Goal: Communication & Community: Answer question/provide support

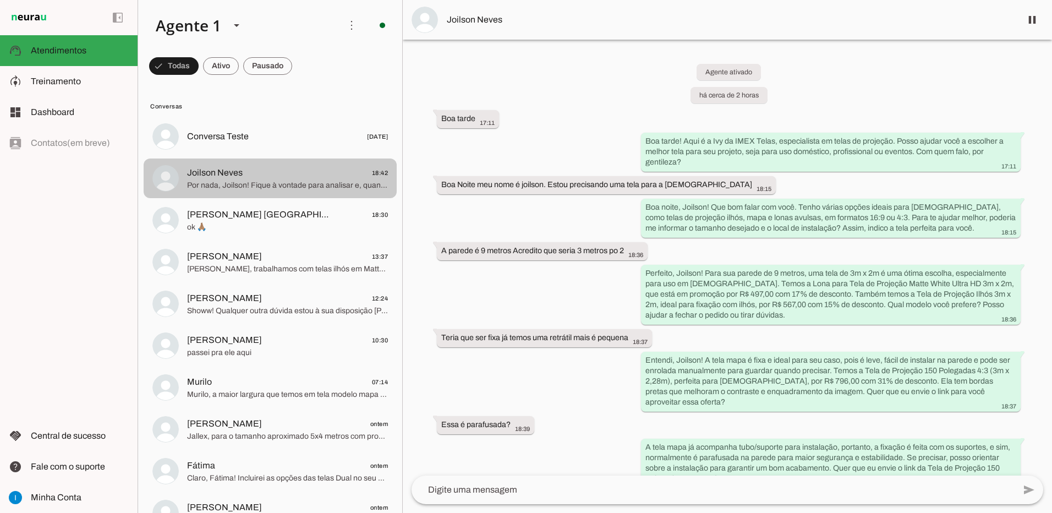
scroll to position [193, 0]
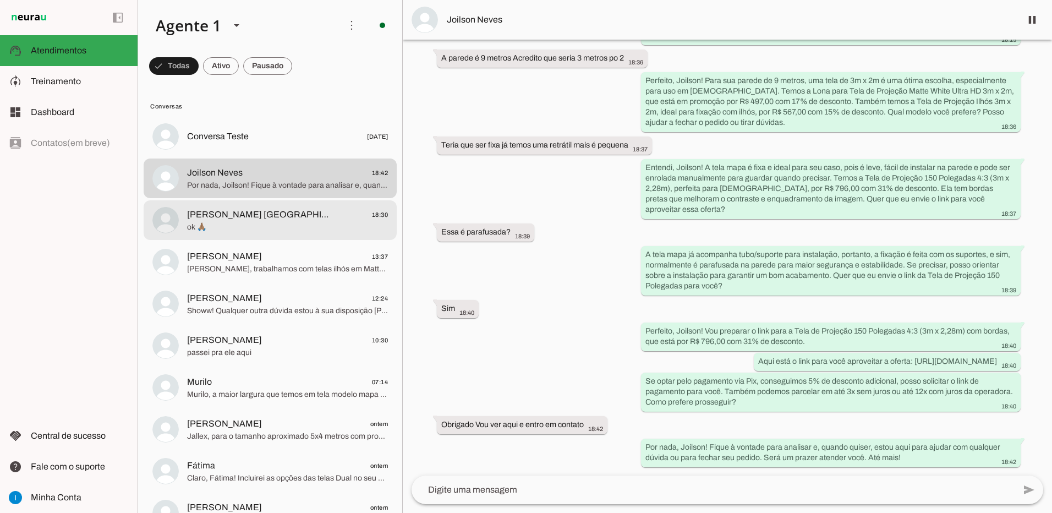
click at [280, 221] on span "[PERSON_NAME] [GEOGRAPHIC_DATA]" at bounding box center [259, 214] width 145 height 13
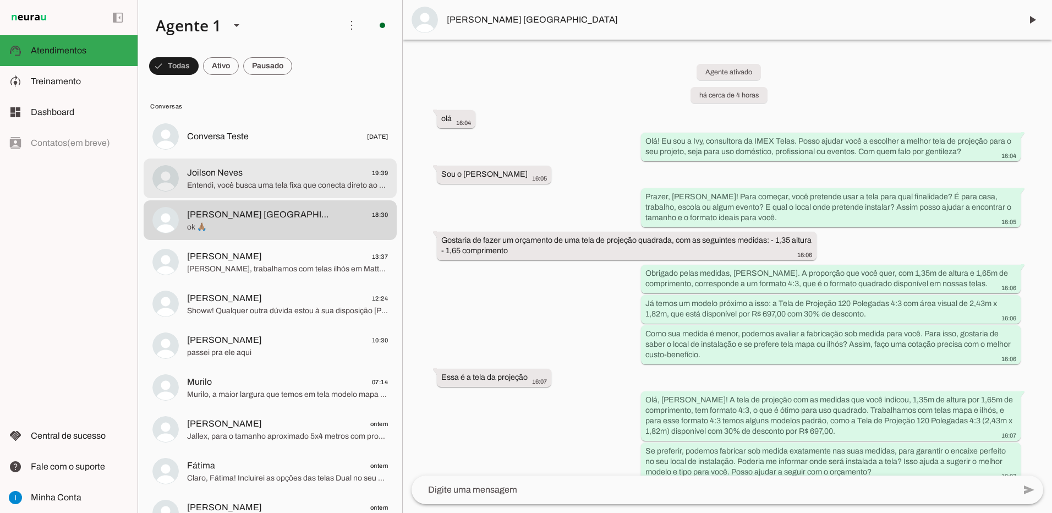
click at [304, 187] on span "Entendi, você busca uma tela fixa que conecta direto ao computador sem precisar…" at bounding box center [287, 185] width 201 height 11
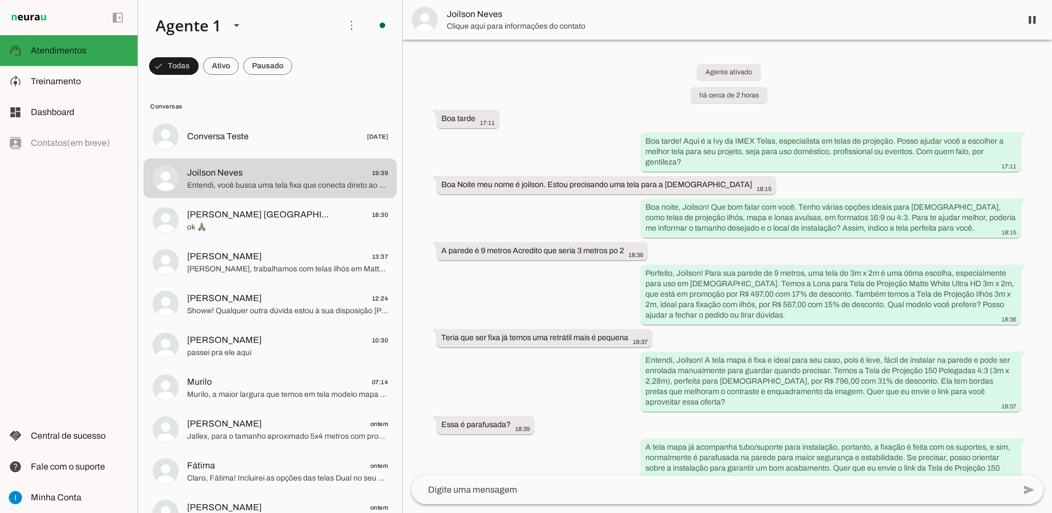
scroll to position [335, 0]
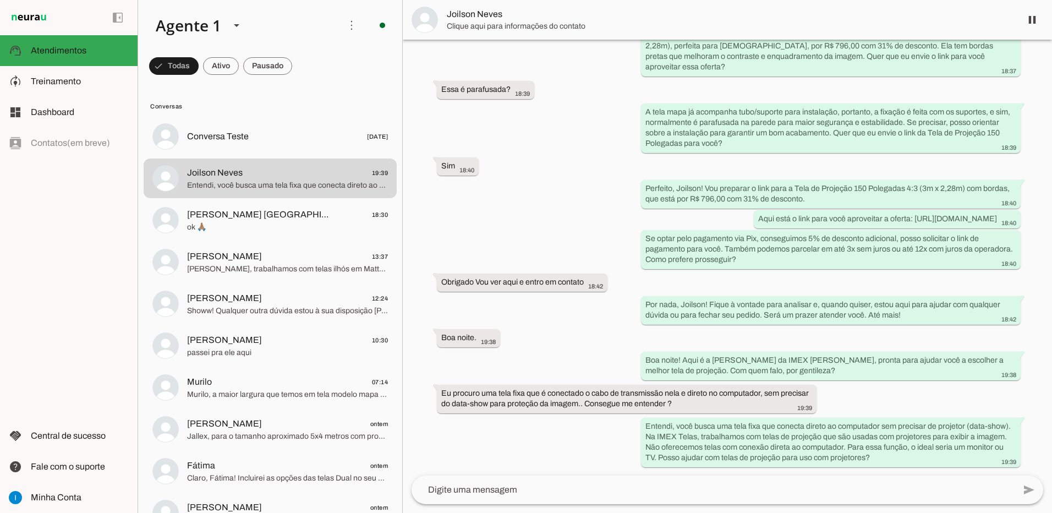
click at [535, 492] on textarea at bounding box center [713, 489] width 603 height 13
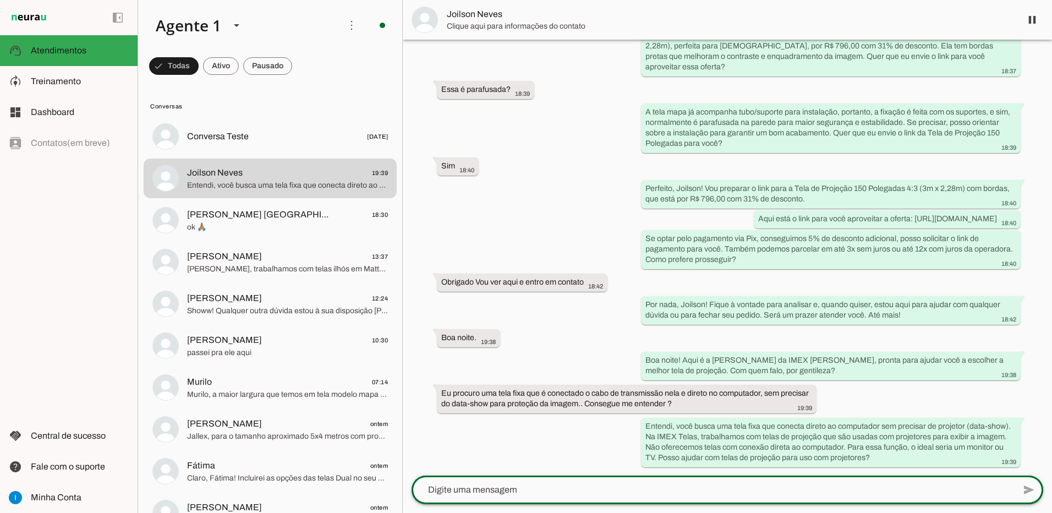
click at [477, 496] on div at bounding box center [713, 489] width 603 height 29
click at [486, 492] on textarea at bounding box center [713, 489] width 603 height 13
type textarea "n"
click at [0, 0] on lt-mirror "**********" at bounding box center [0, 0] width 0 height 0
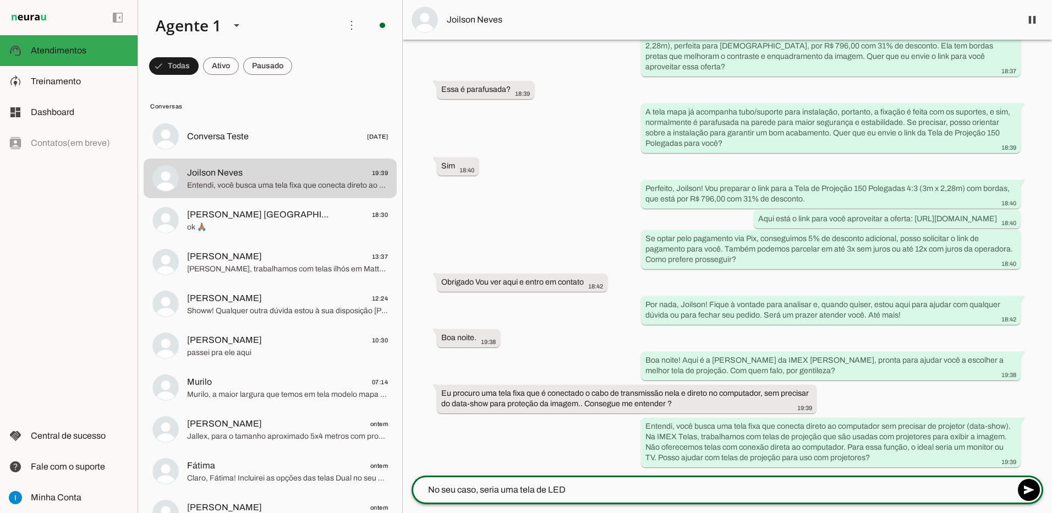
click at [0, 0] on lt-mirror "**********" at bounding box center [0, 0] width 0 height 0
click at [567, 492] on textarea "No seu caso, seria uma tela de LED" at bounding box center [713, 489] width 603 height 13
type textarea "No seu caso, seria uma tela de LED"
type md-outlined-text-field "No seu caso, seria uma tela de LED"
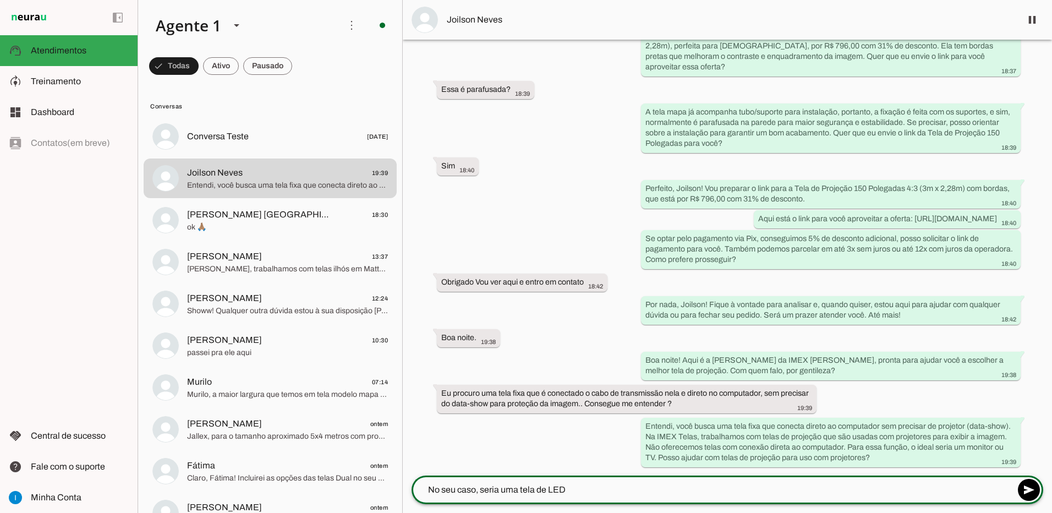
drag, startPoint x: 568, startPoint y: 492, endPoint x: 397, endPoint y: 485, distance: 171.3
click at [397, 485] on div "Agente 1 Criar Agente Você atingiu o limite de IAs Neurau permitidas. Atualize …" at bounding box center [595, 256] width 915 height 513
